Goal: Task Accomplishment & Management: Use online tool/utility

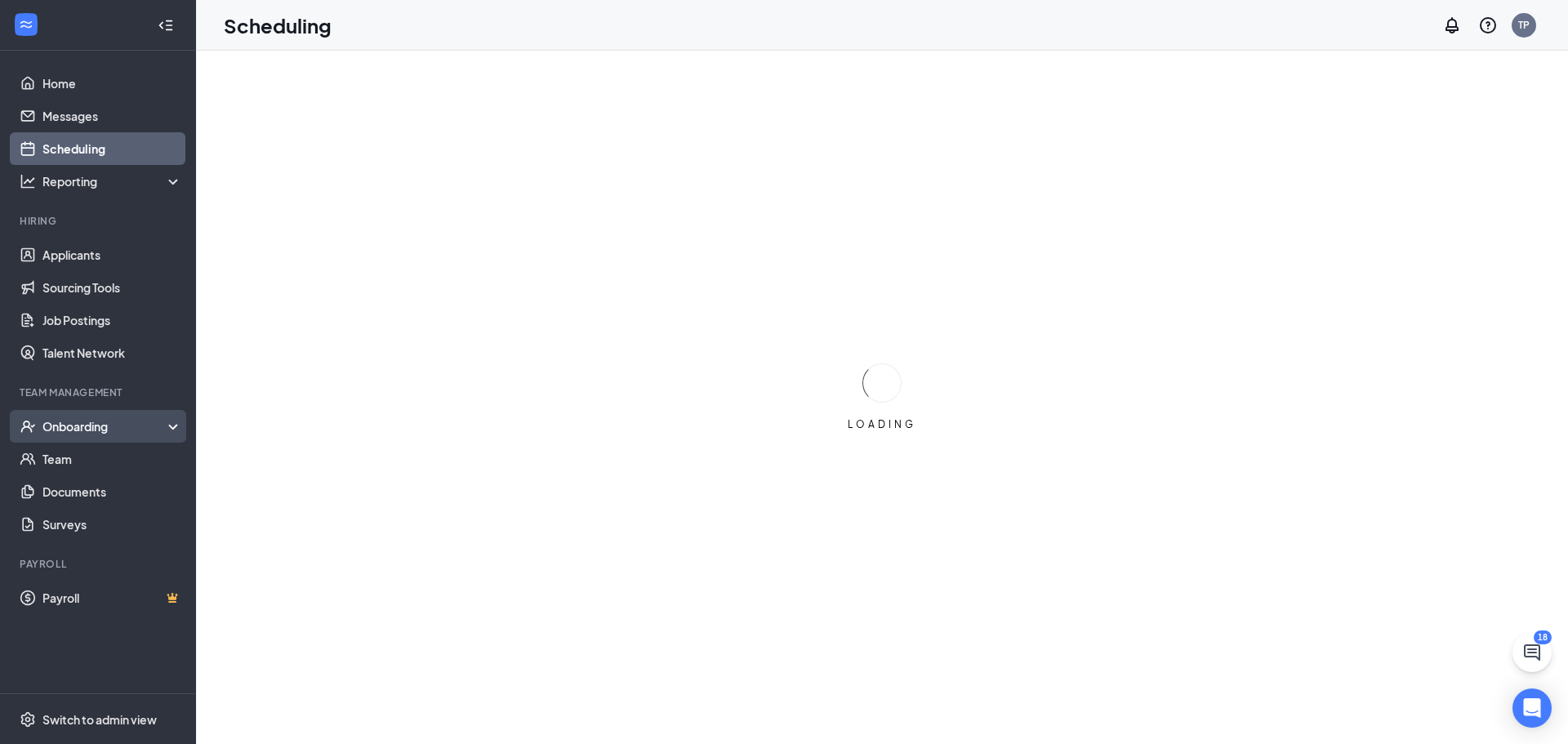
click at [150, 421] on div "Onboarding" at bounding box center [105, 426] width 126 height 16
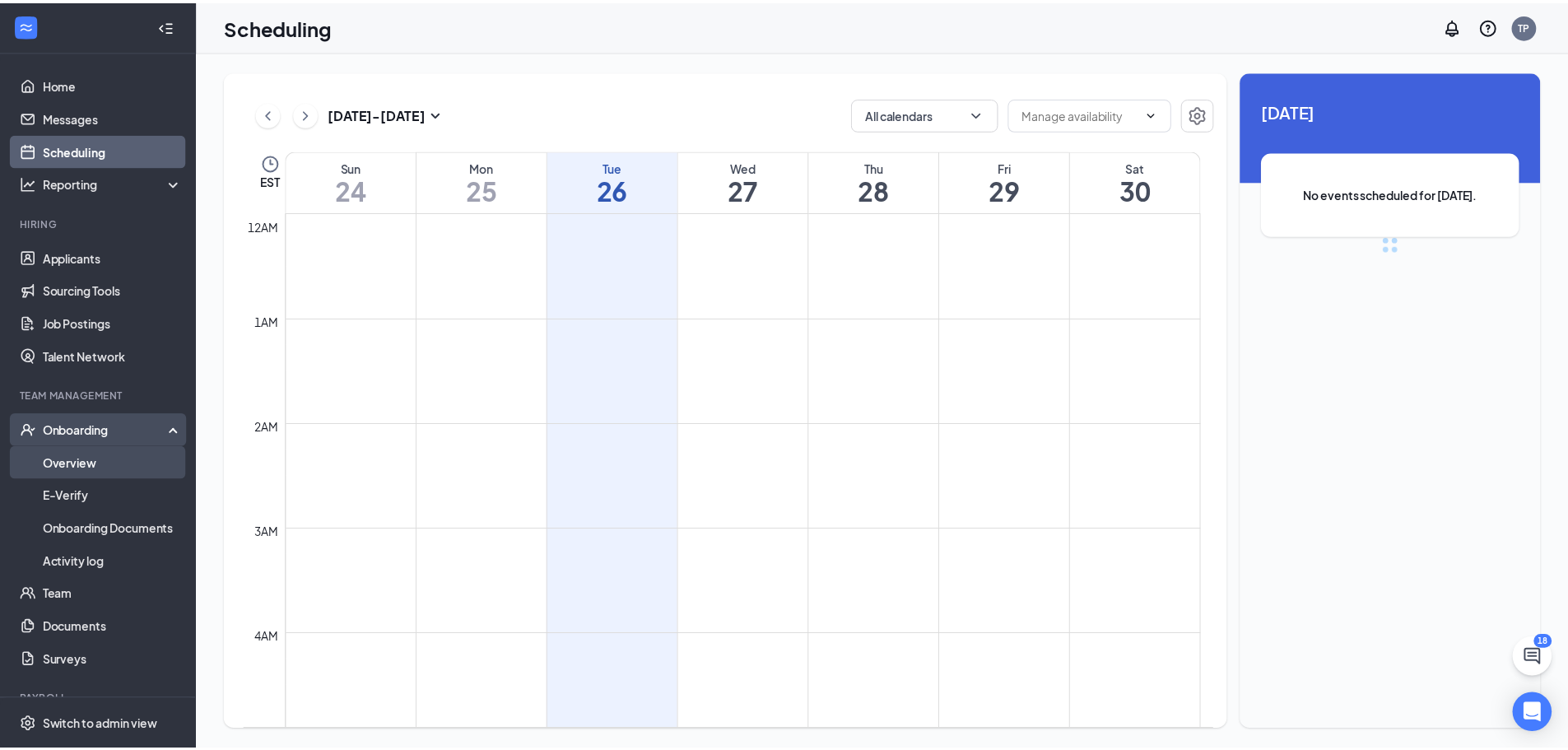
scroll to position [809, 0]
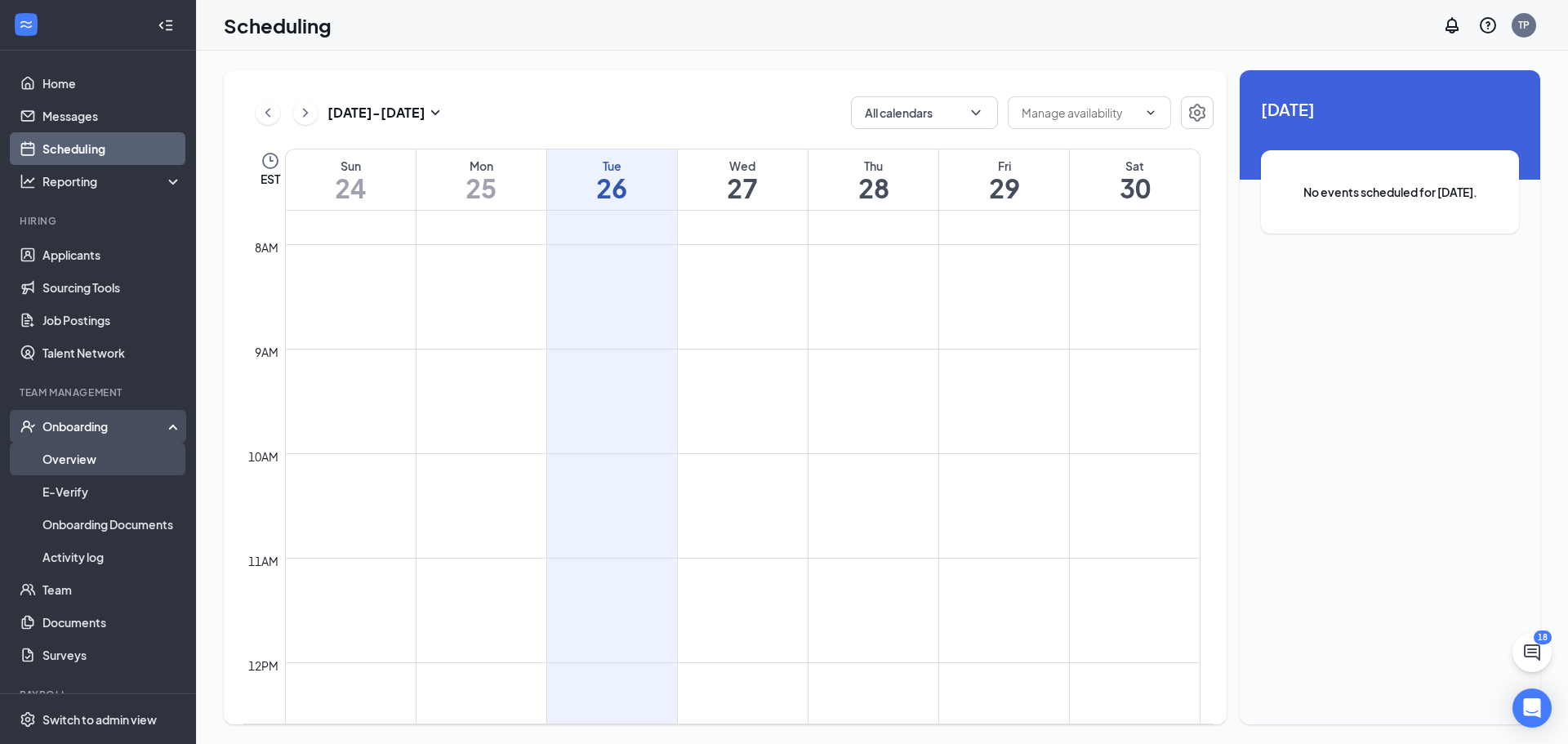
click at [93, 469] on link "Overview" at bounding box center [112, 459] width 139 height 32
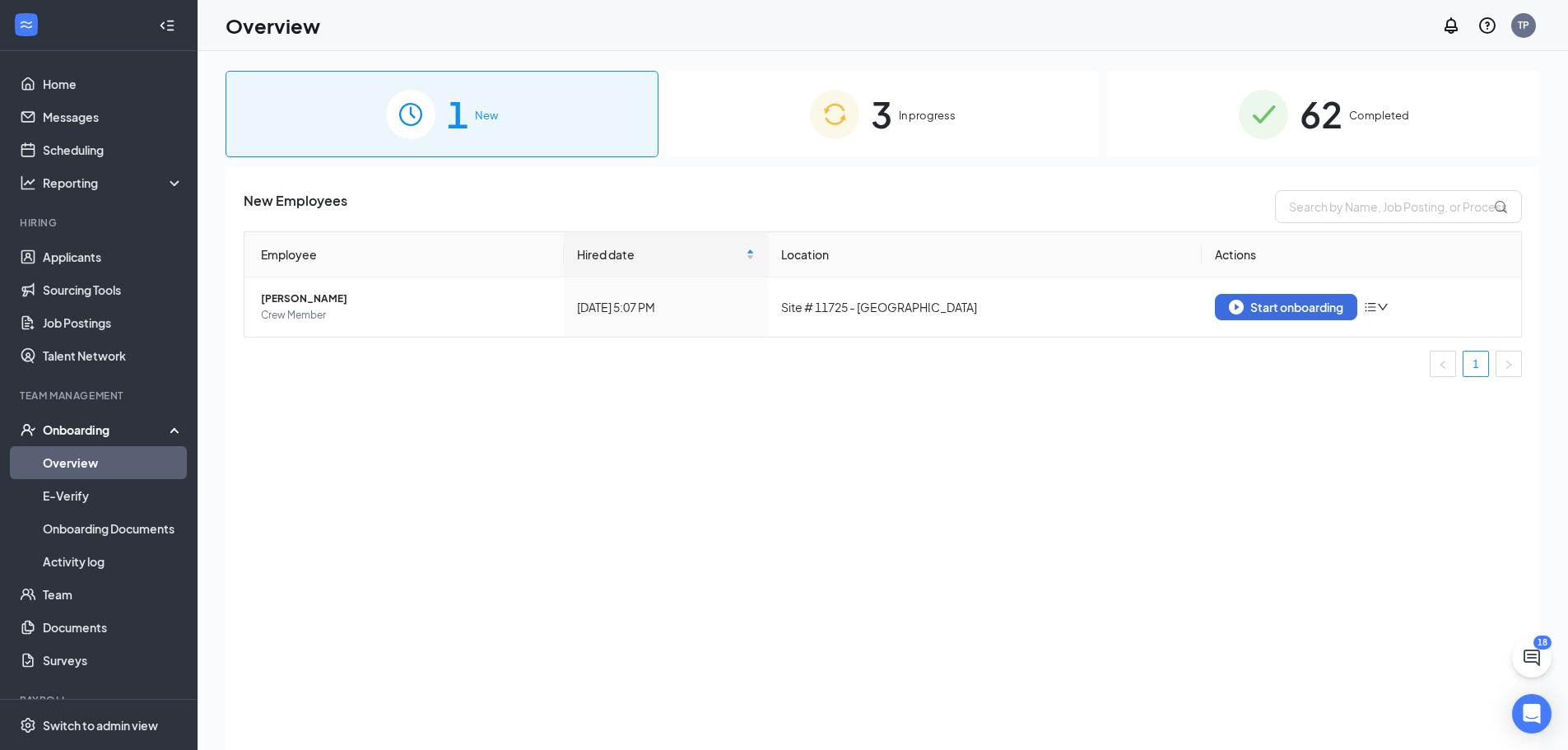
click at [131, 463] on link "Overview" at bounding box center [112, 463] width 141 height 33
click at [1290, 112] on div "62 Completed" at bounding box center [1324, 113] width 433 height 86
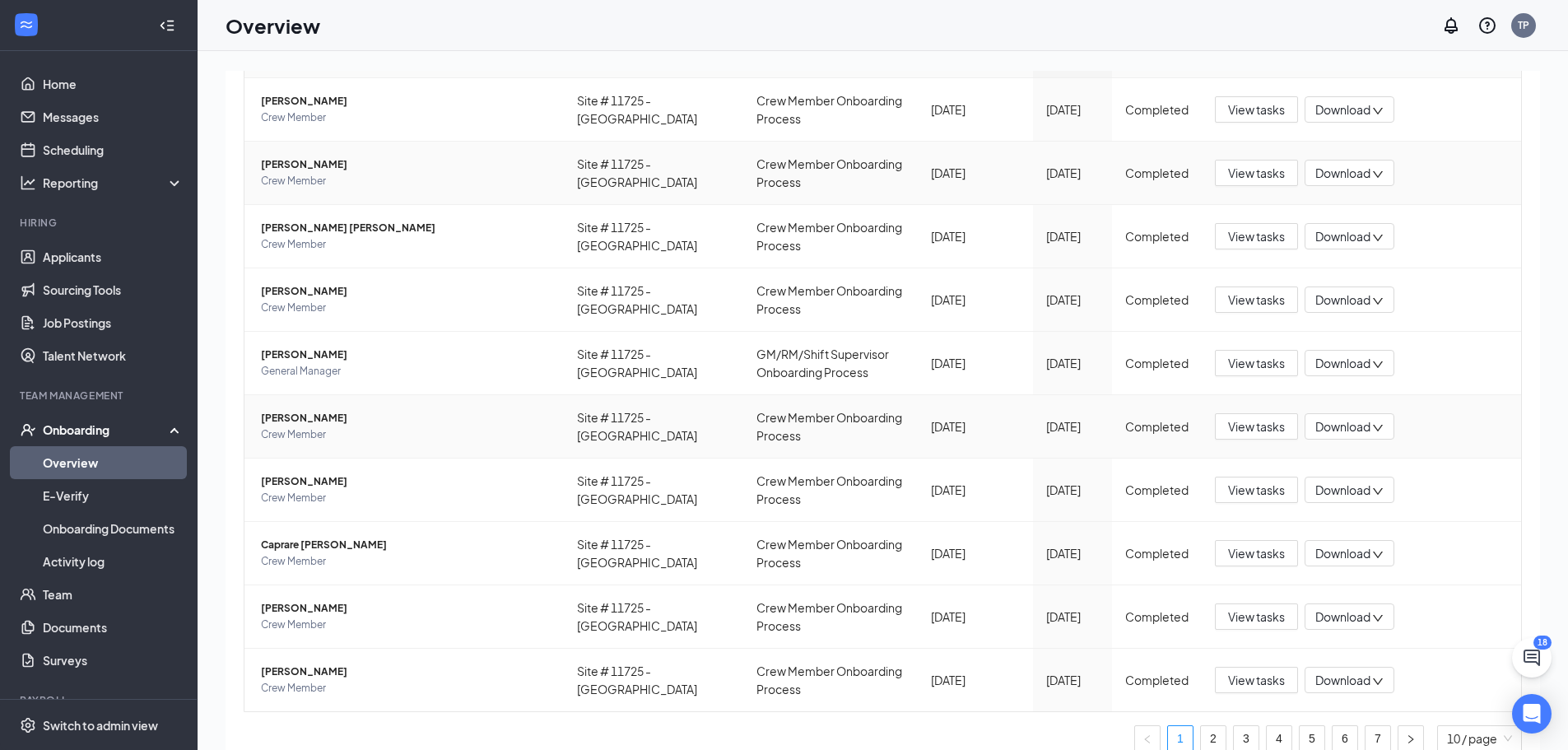
scroll to position [237, 0]
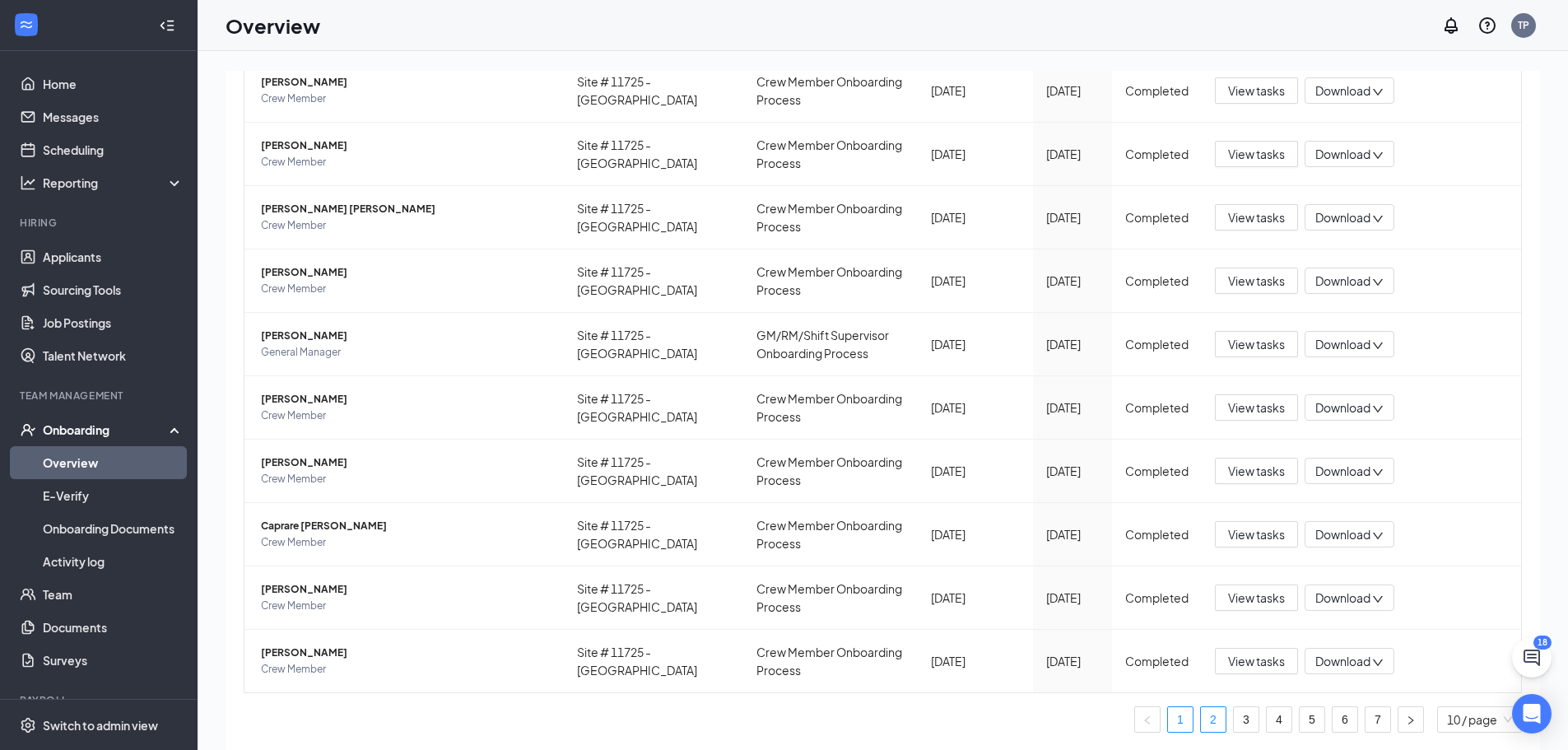
drag, startPoint x: 1202, startPoint y: 724, endPoint x: 1213, endPoint y: 730, distance: 12.5
click at [1202, 723] on link "2" at bounding box center [1213, 719] width 24 height 24
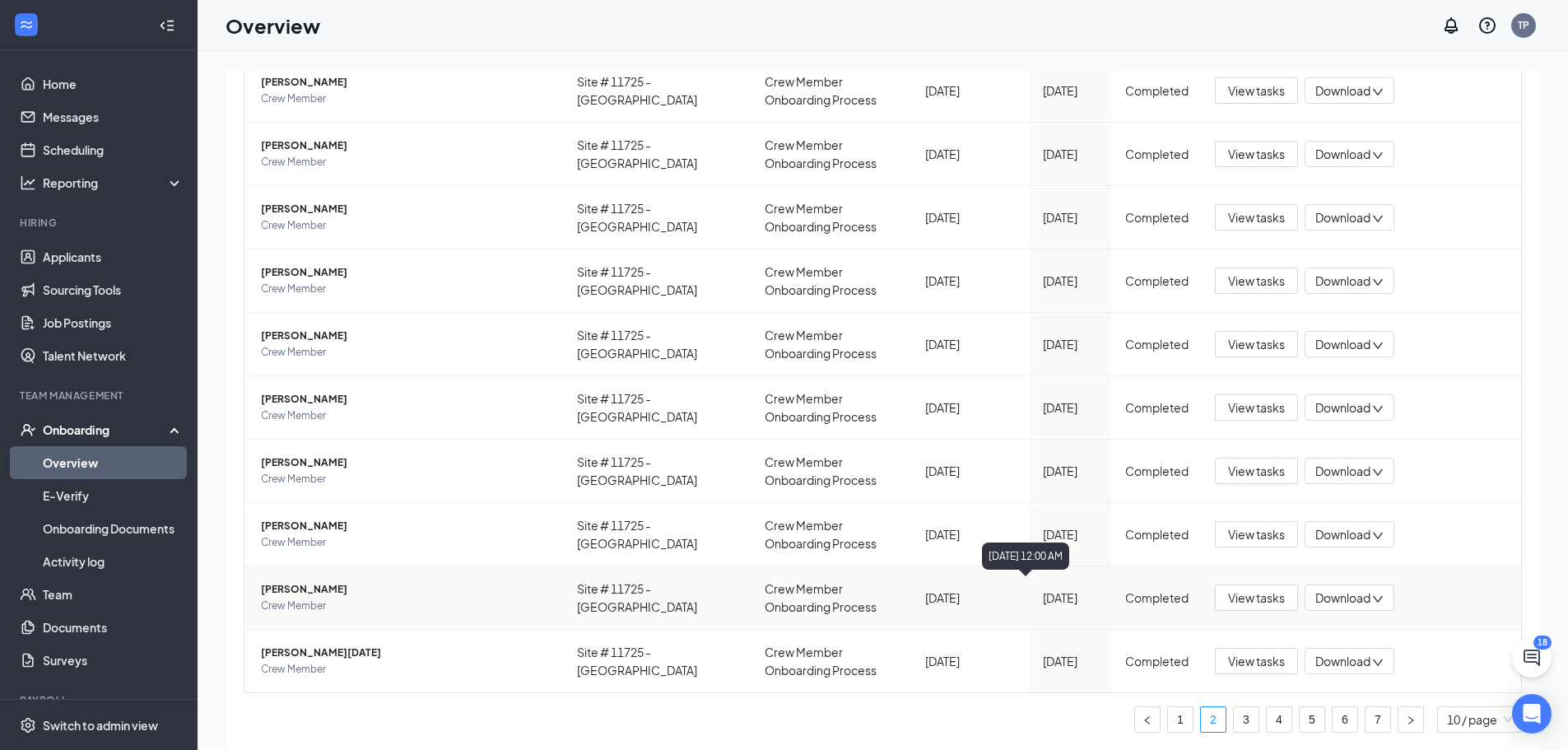
scroll to position [74, 0]
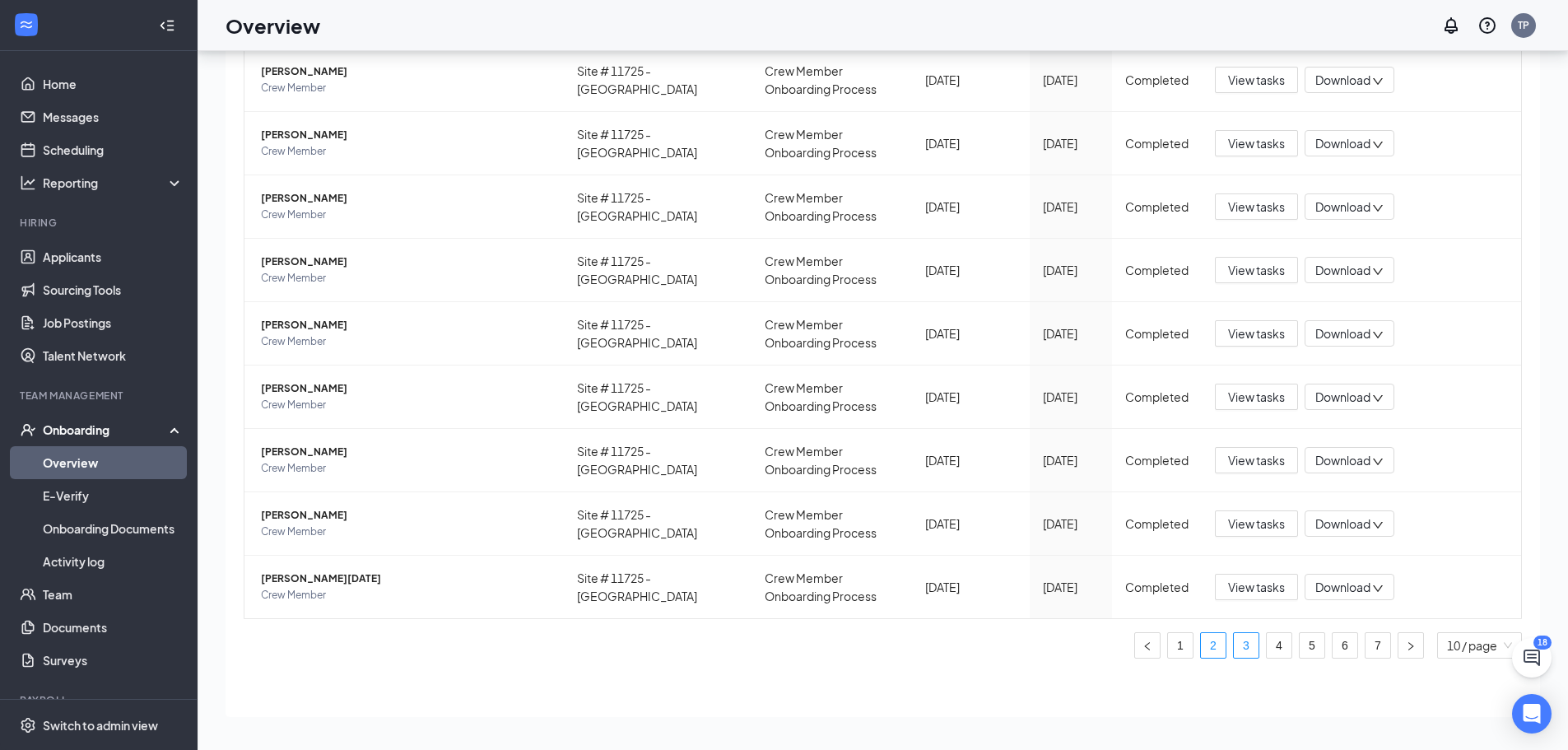
click at [1242, 654] on link "3" at bounding box center [1246, 645] width 24 height 24
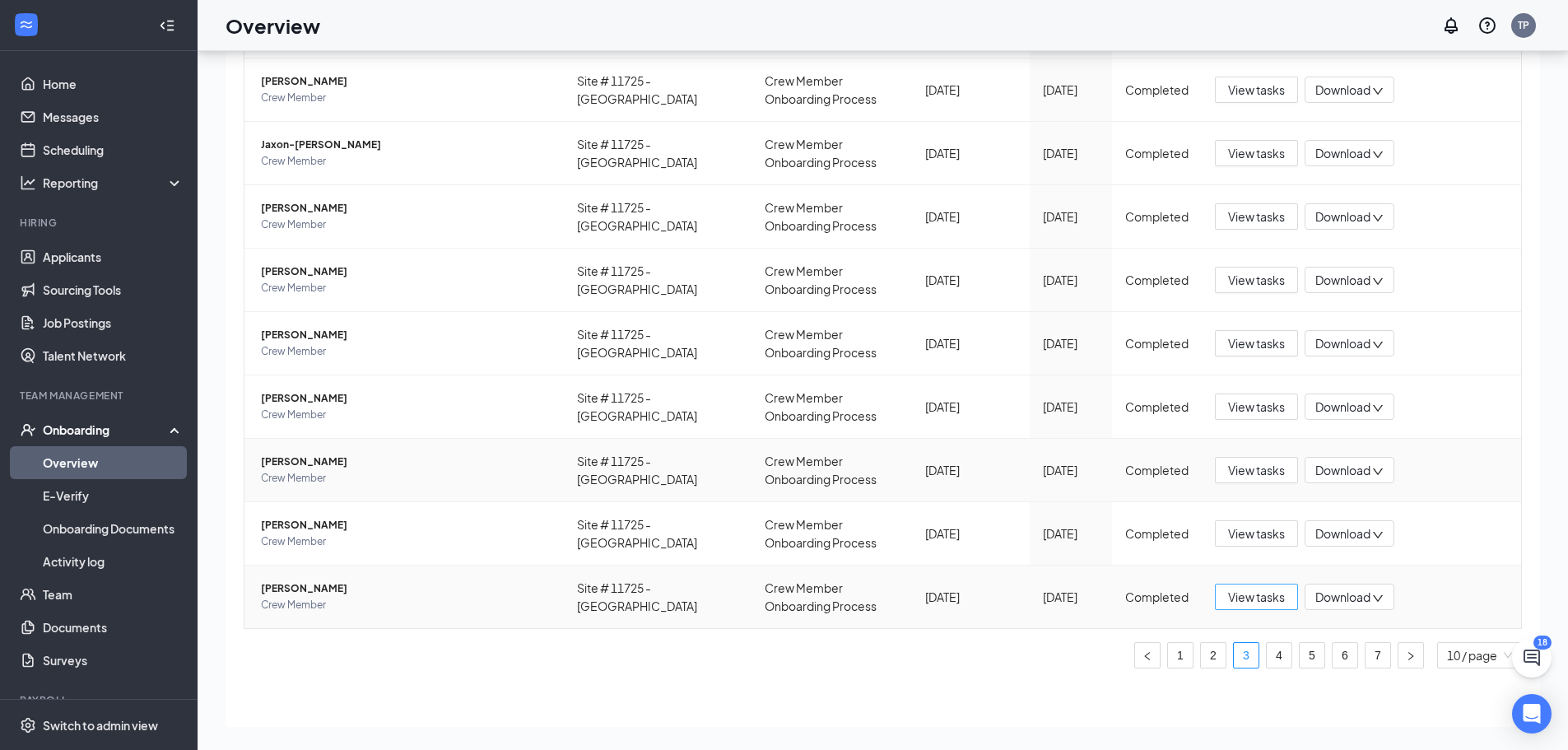
scroll to position [237, 0]
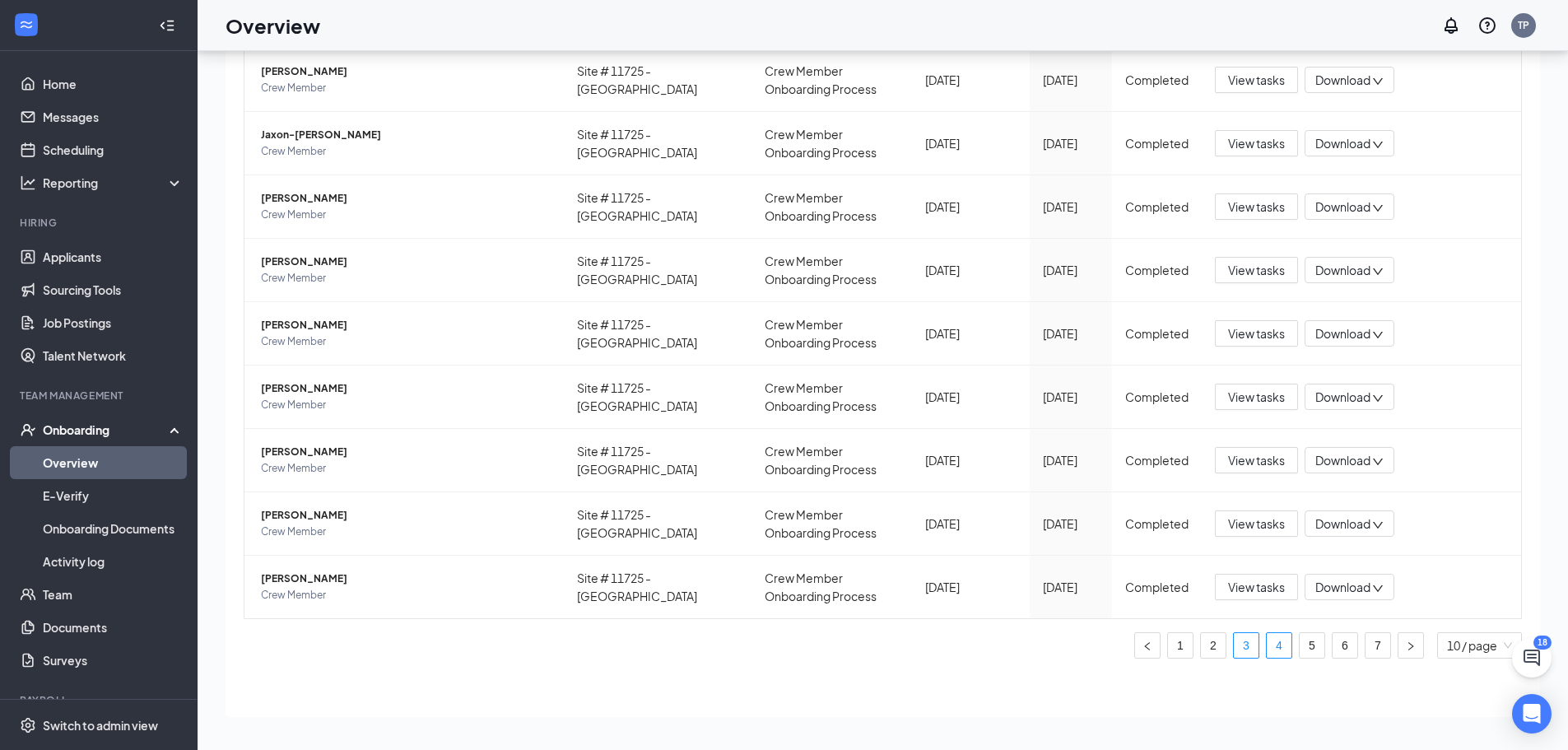
click at [1267, 645] on link "4" at bounding box center [1279, 645] width 24 height 24
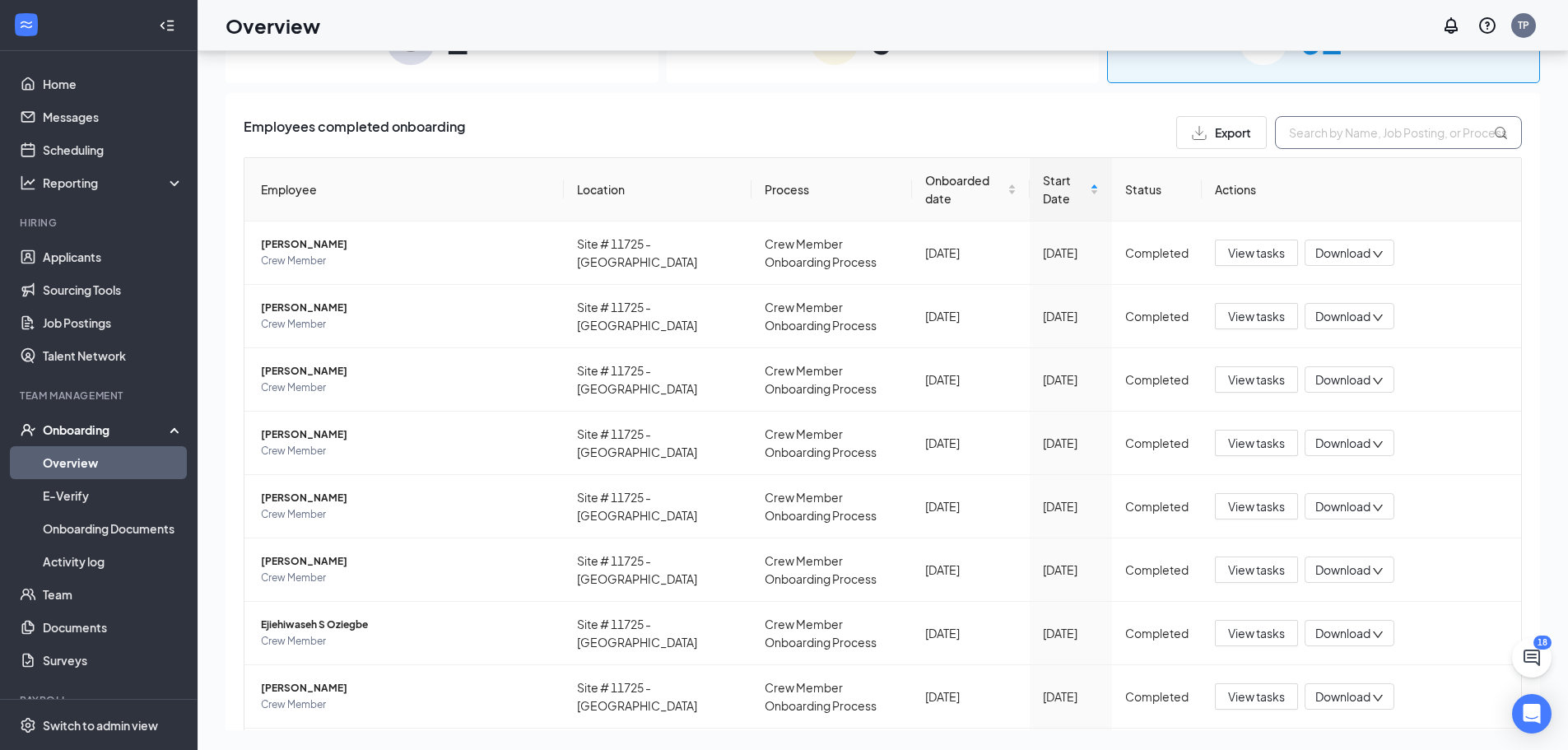
click at [1331, 136] on input "text" at bounding box center [1398, 132] width 247 height 33
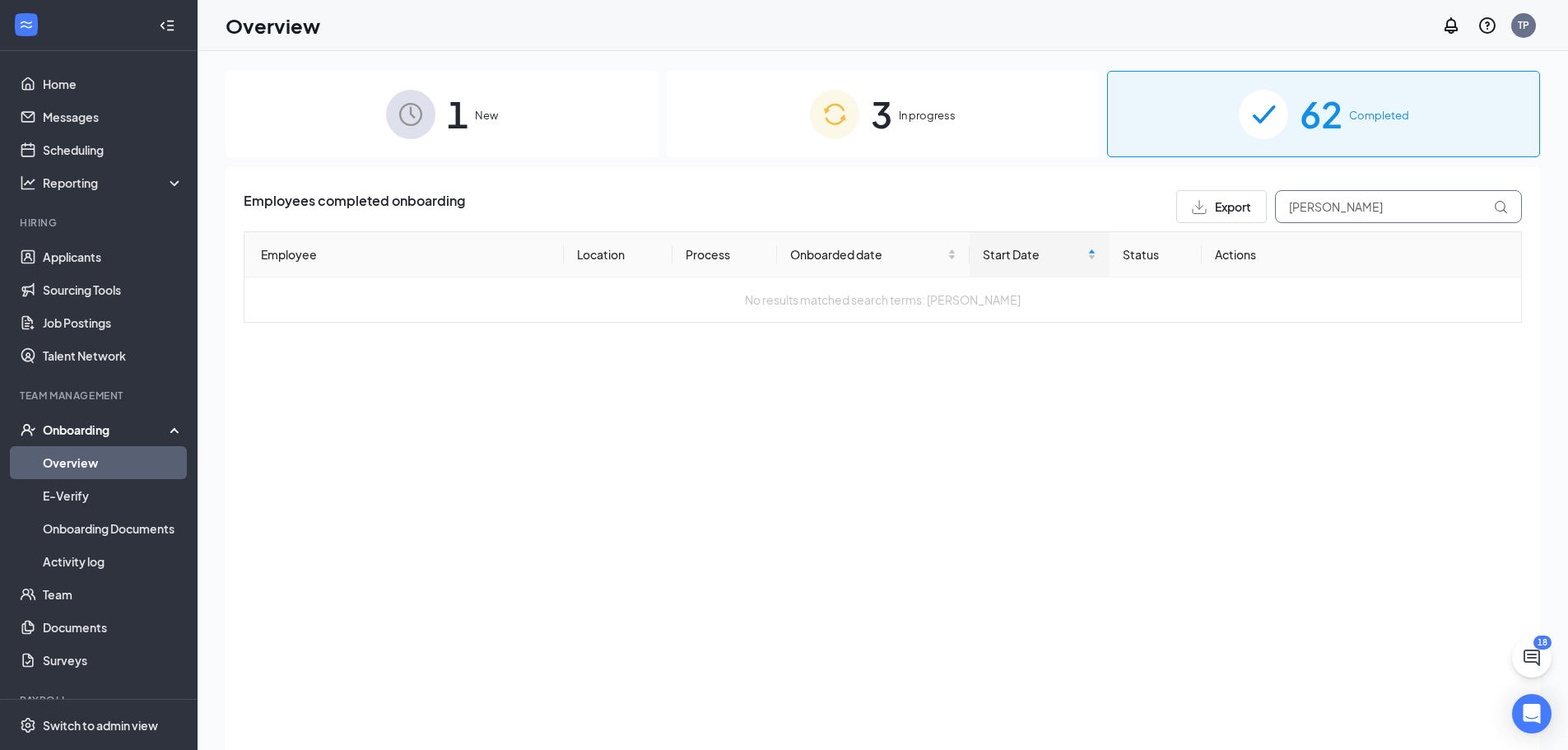
type input "[PERSON_NAME]"
click at [879, 151] on div "3 In progress" at bounding box center [883, 113] width 433 height 86
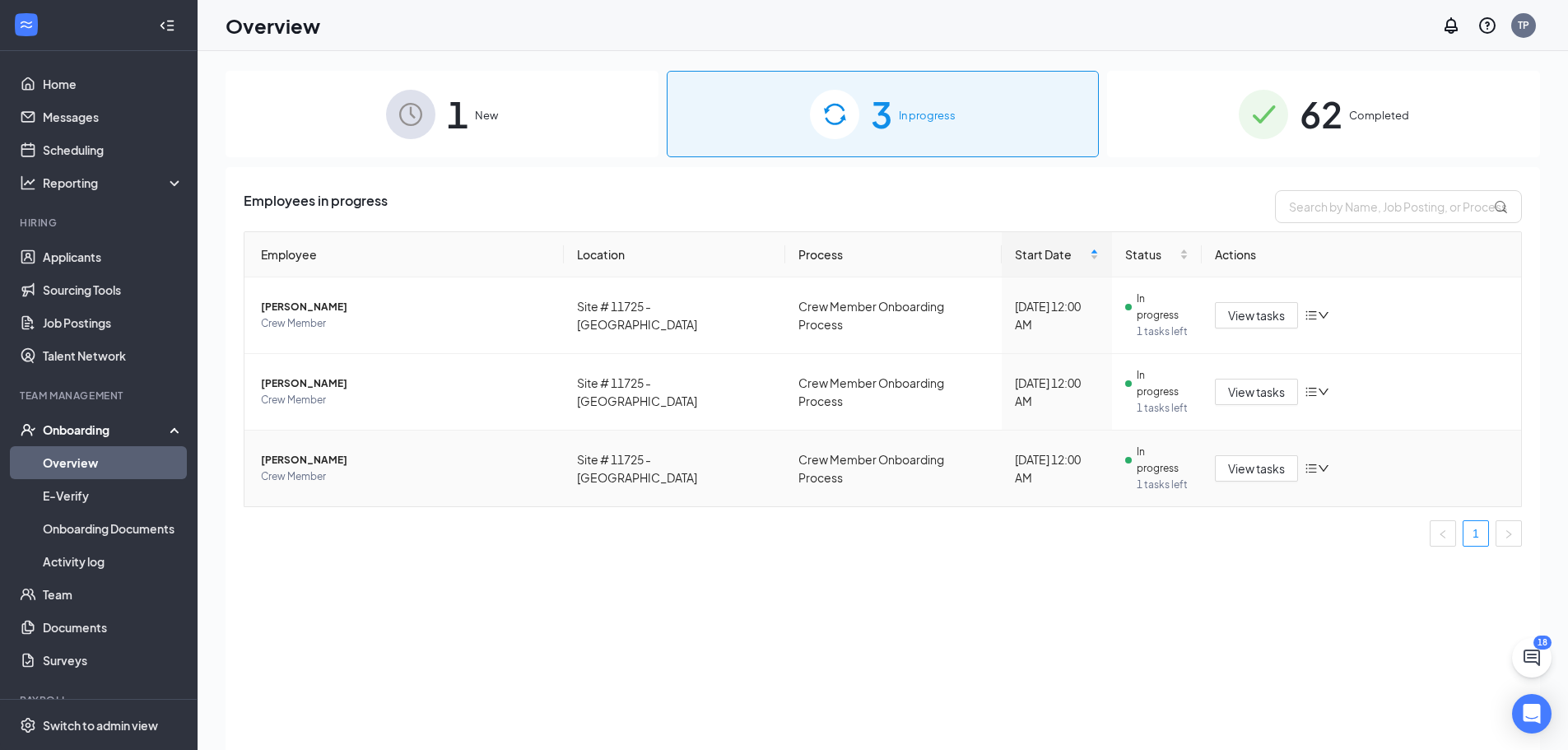
click at [272, 452] on span "[PERSON_NAME]" at bounding box center [406, 460] width 290 height 16
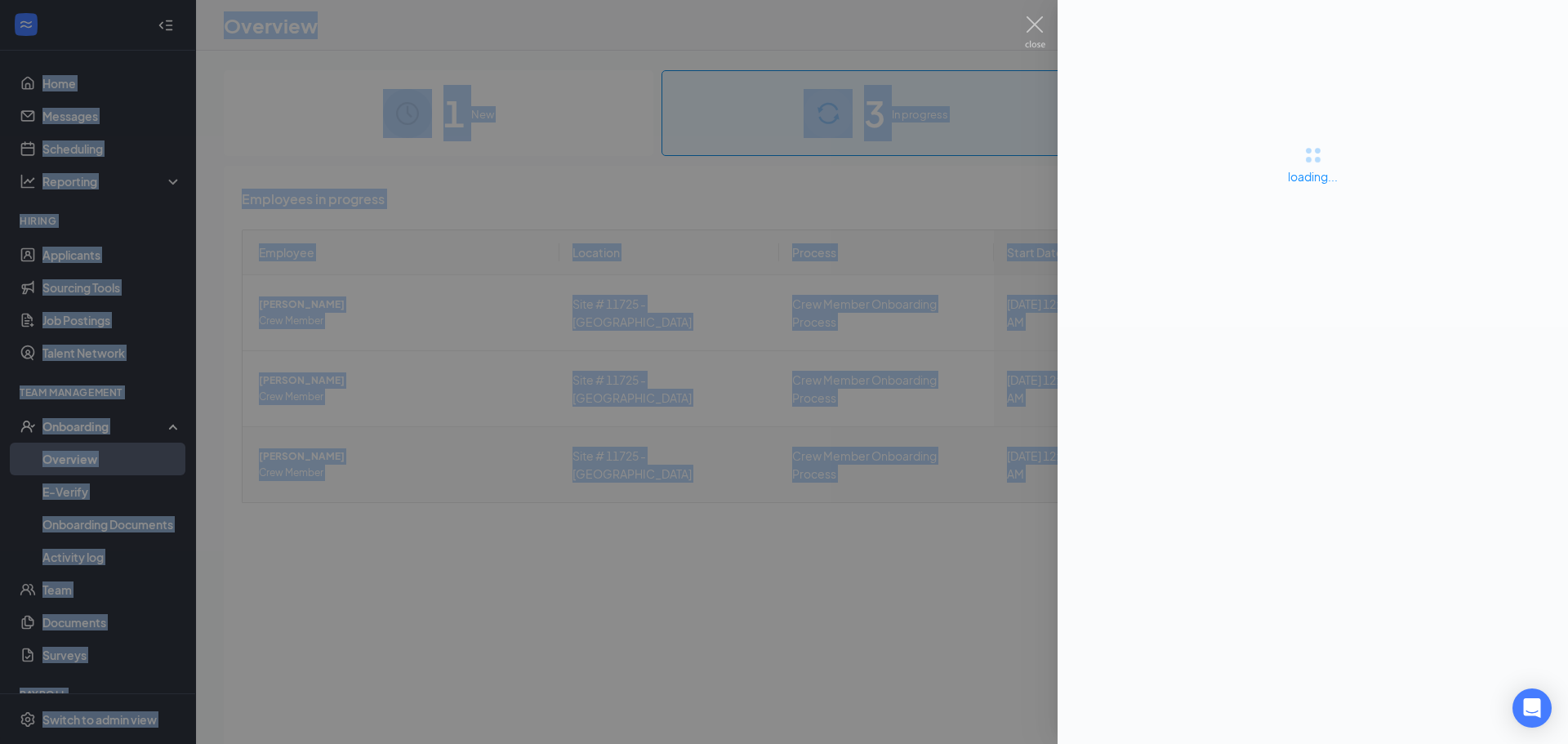
click at [270, 421] on div at bounding box center [784, 372] width 1568 height 744
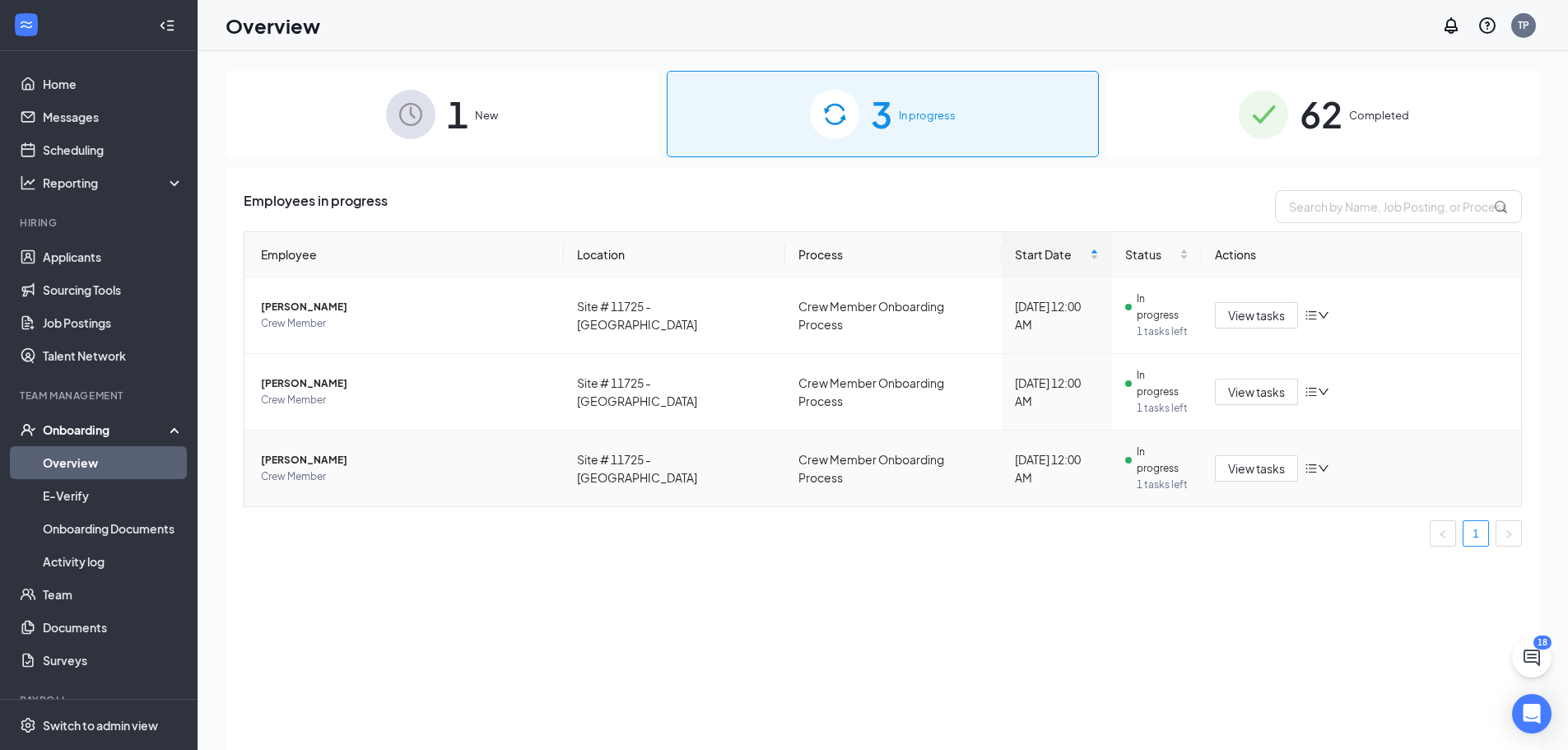
click at [287, 452] on span "[PERSON_NAME]" at bounding box center [406, 460] width 290 height 16
click at [290, 469] on span "Crew Member" at bounding box center [406, 477] width 290 height 16
click at [1269, 460] on span "View tasks" at bounding box center [1257, 469] width 57 height 18
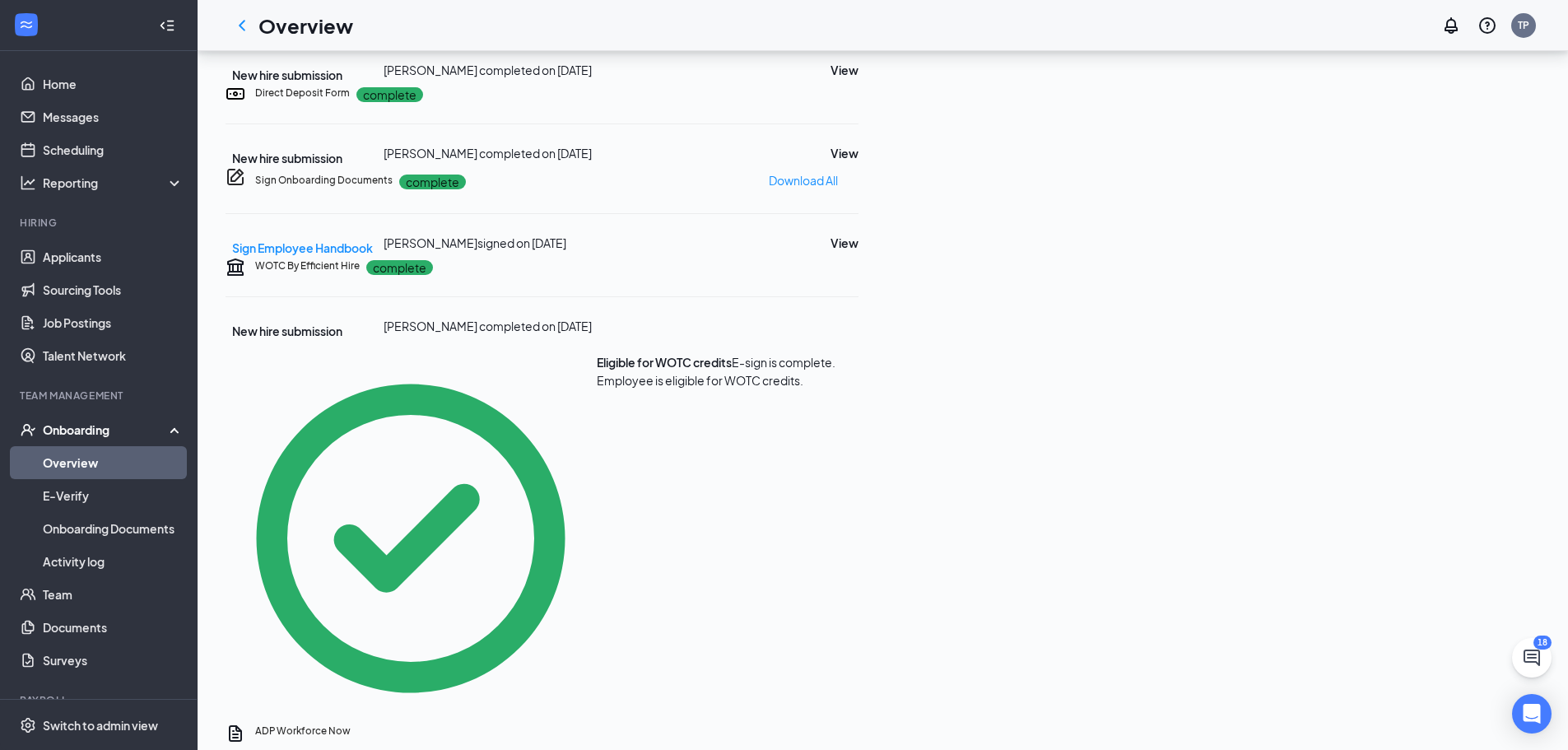
scroll to position [887, 0]
